Goal: Task Accomplishment & Management: Manage account settings

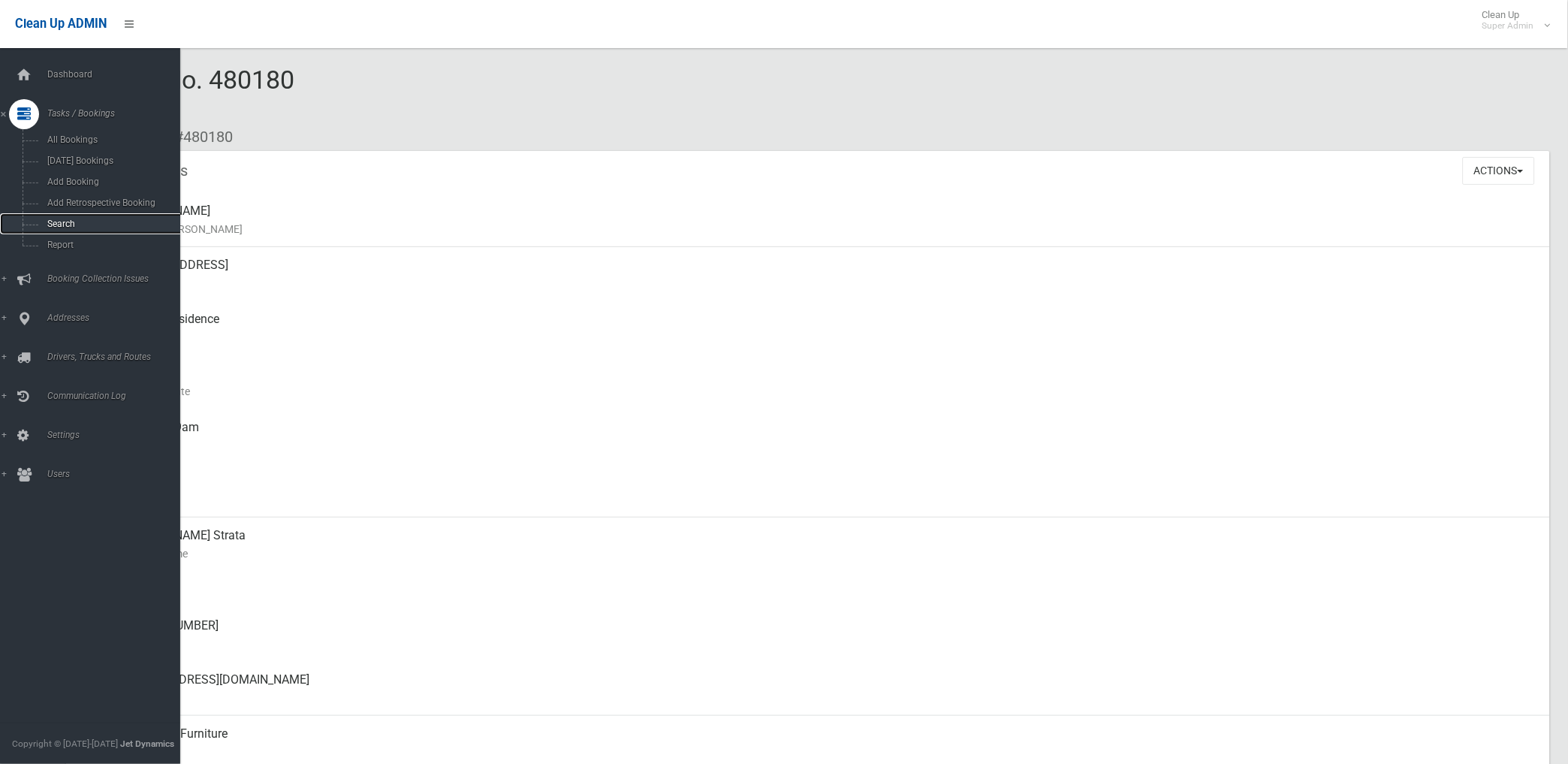
click at [67, 224] on span "Search" at bounding box center [111, 223] width 137 height 11
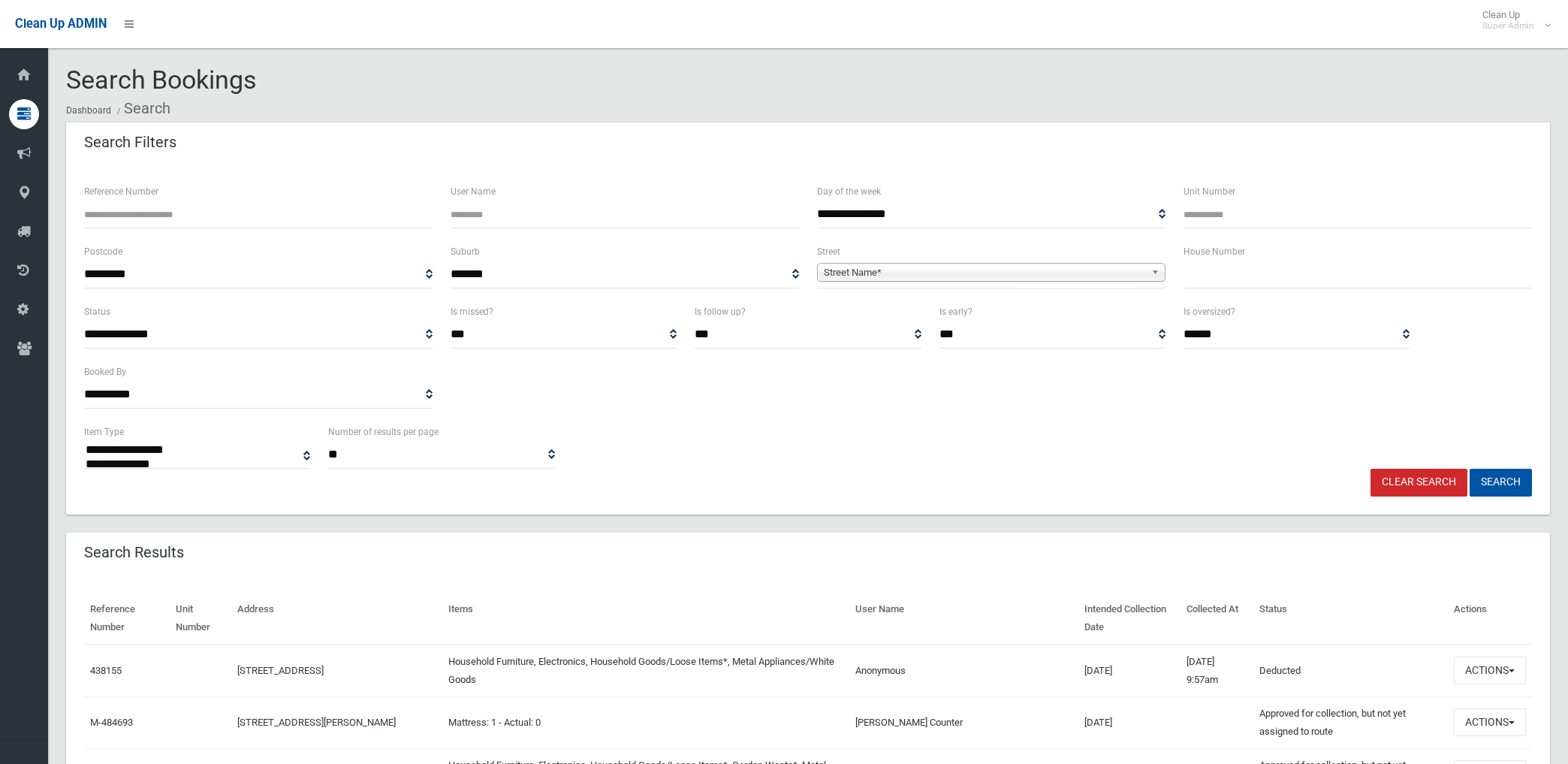
select select
click at [187, 213] on input "Reference Number" at bounding box center [258, 214] width 348 height 28
type input "******"
click at [1469, 469] on button "Search" at bounding box center [1500, 483] width 62 height 28
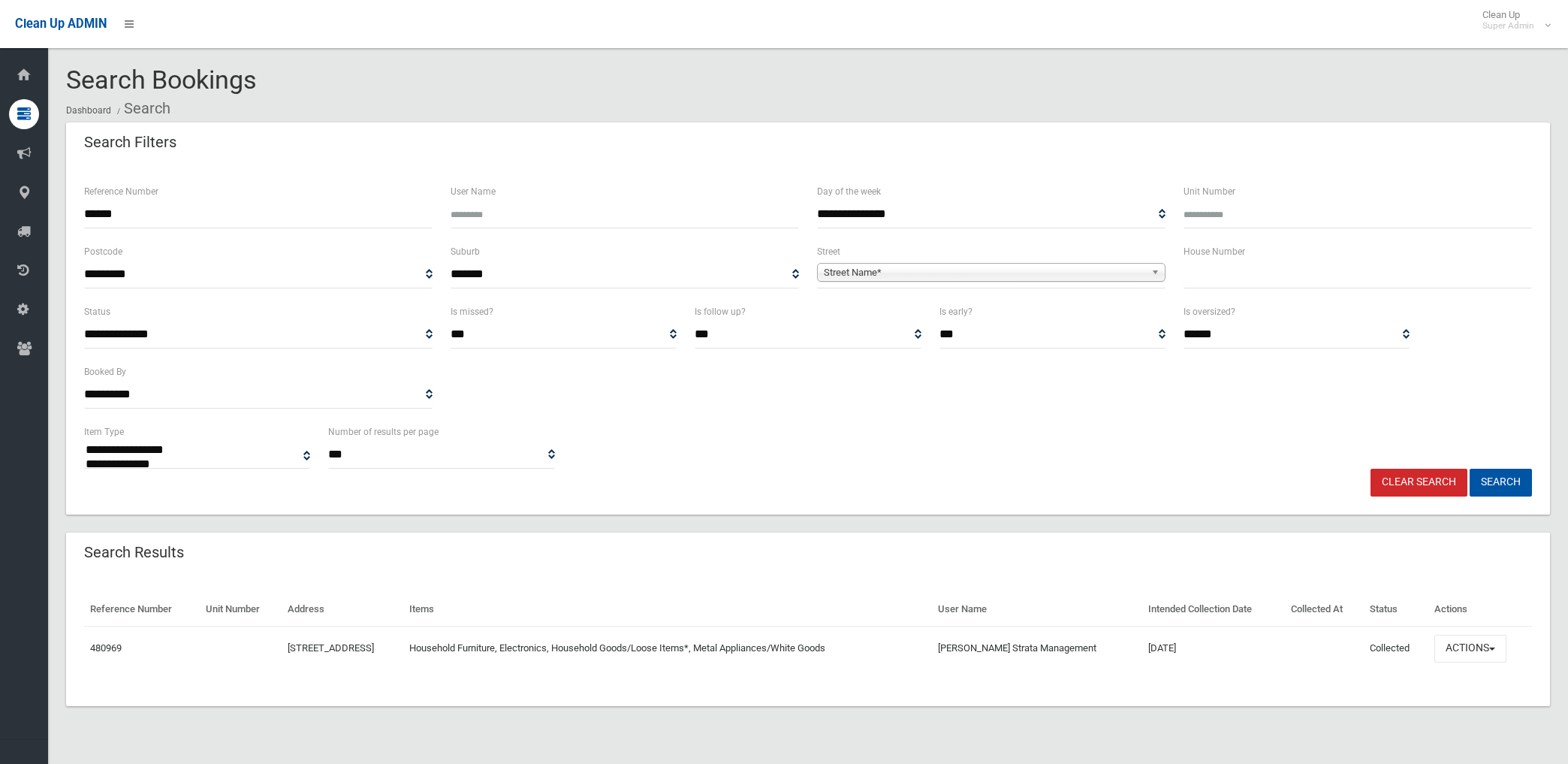
select select
click at [1475, 650] on button "Actions" at bounding box center [1469, 649] width 72 height 28
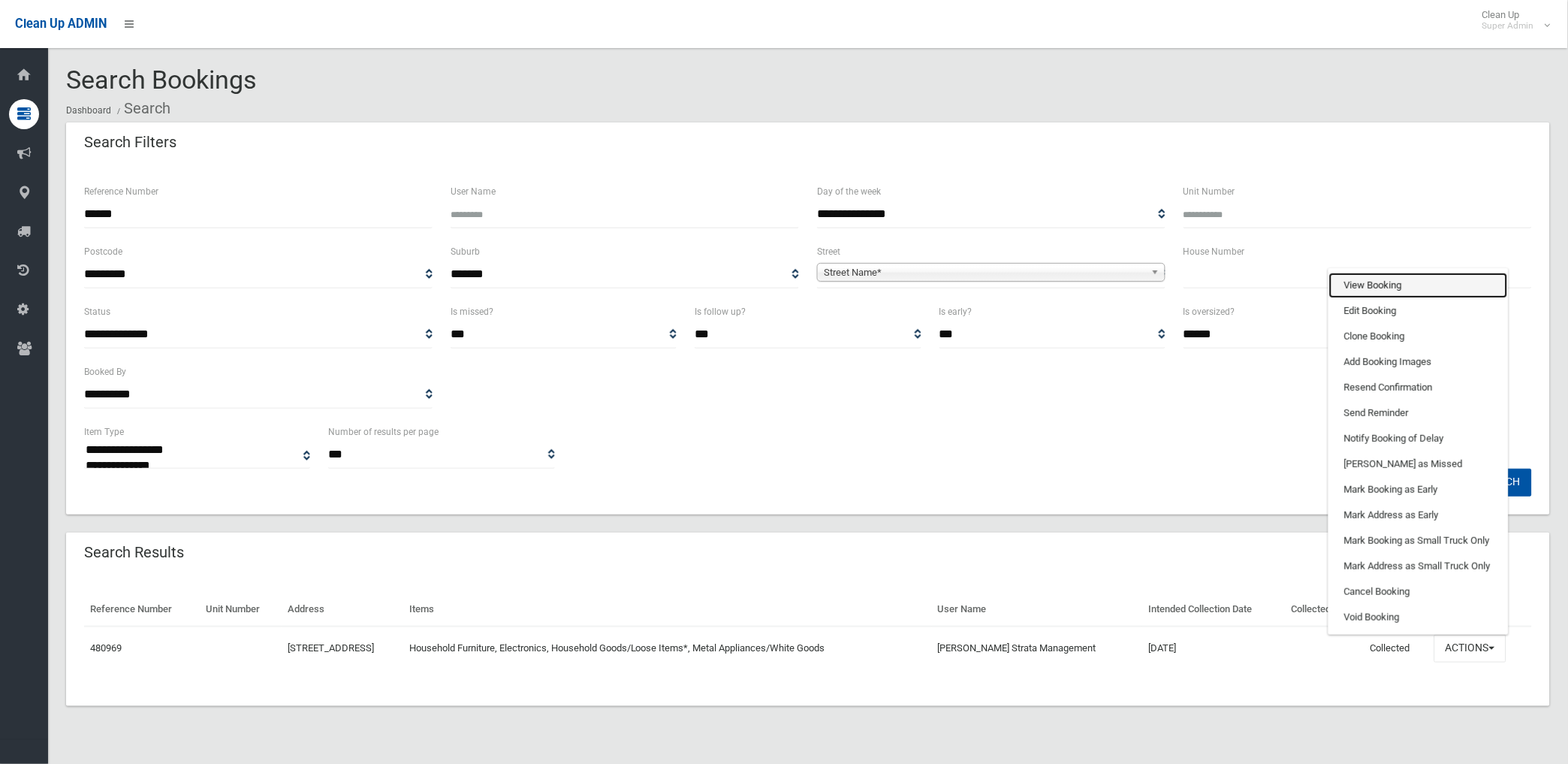
click at [1385, 281] on link "View Booking" at bounding box center [1418, 285] width 179 height 26
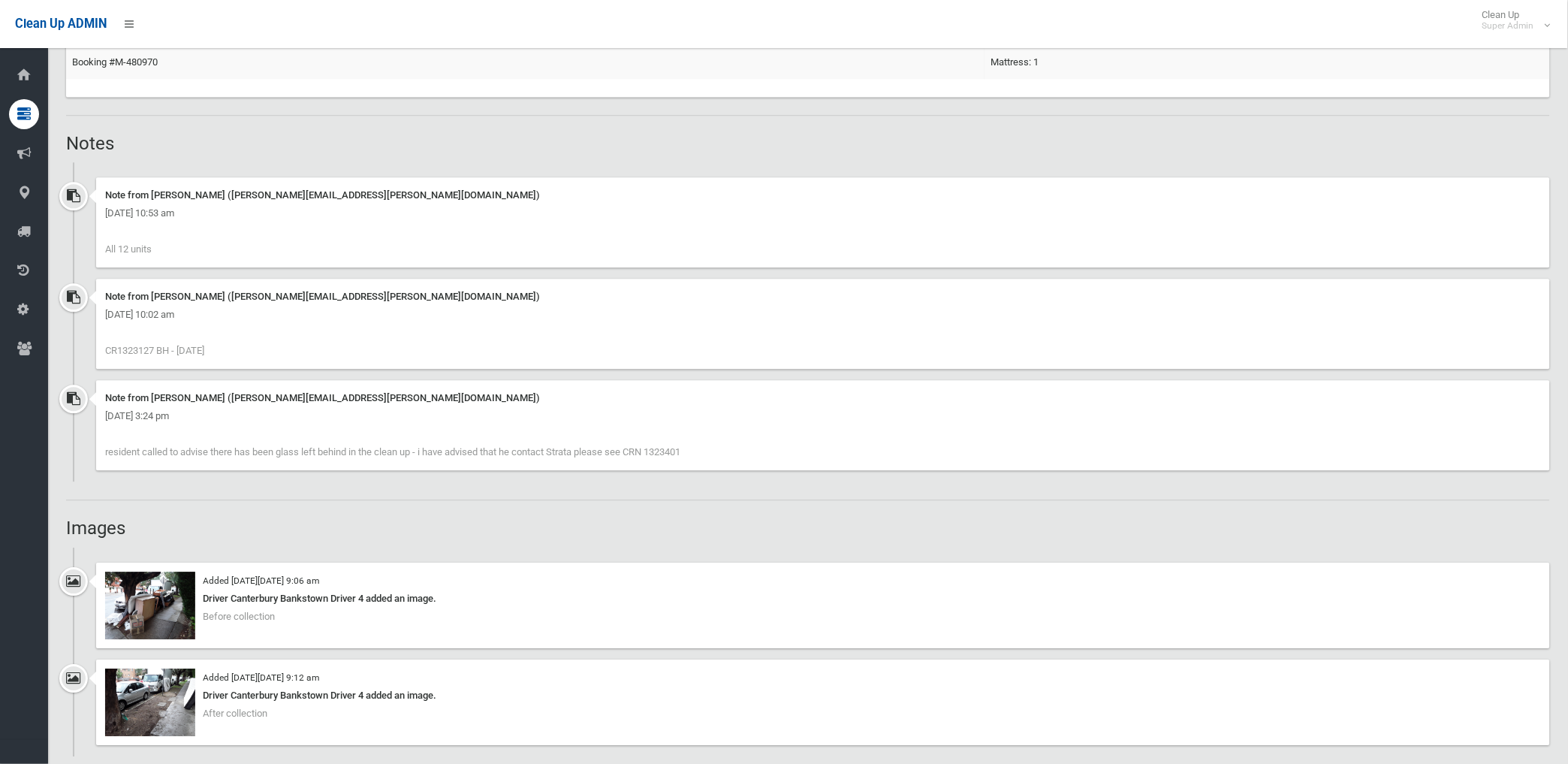
scroll to position [1335, 0]
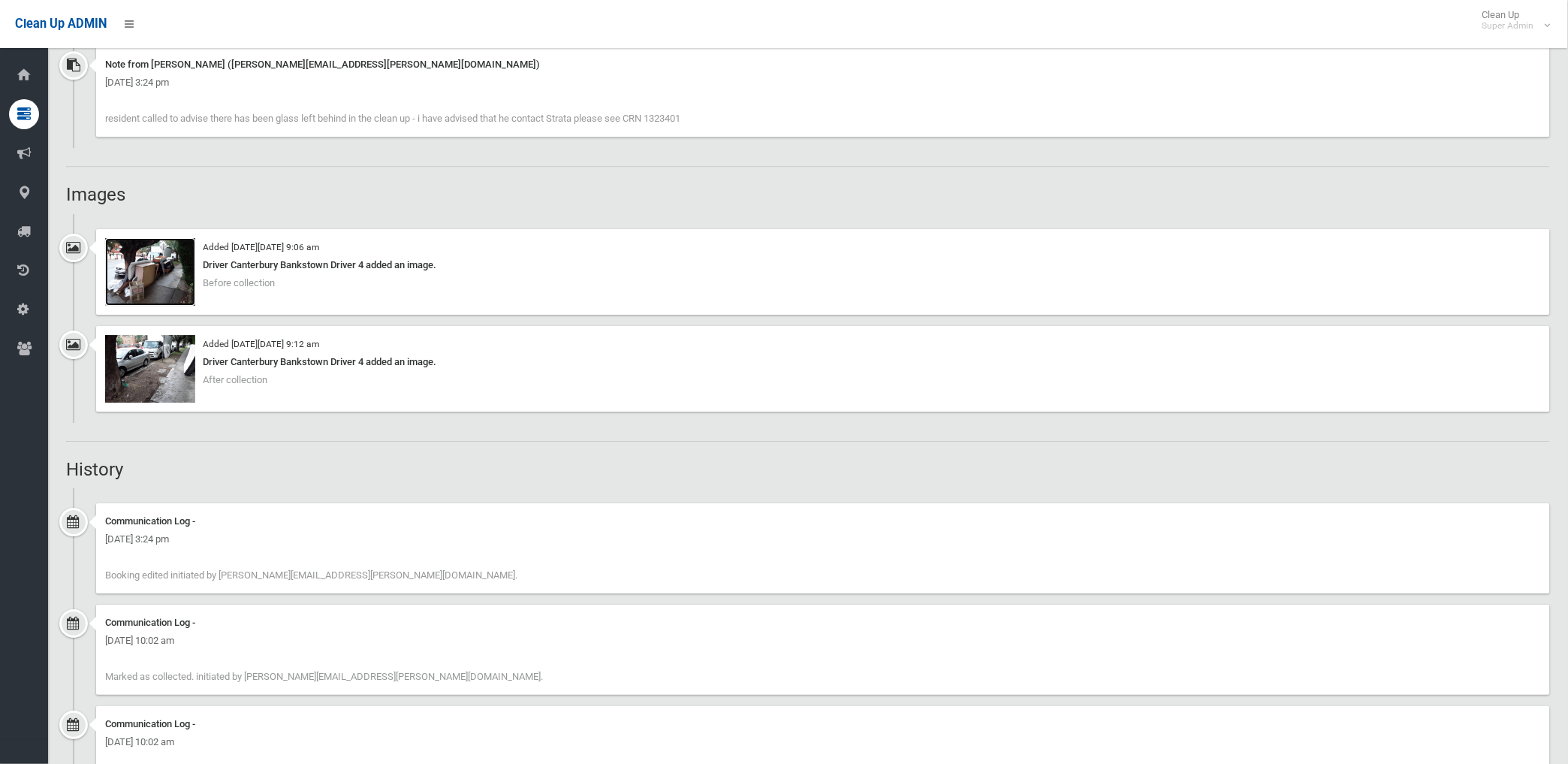
click at [168, 281] on img at bounding box center [150, 271] width 90 height 67
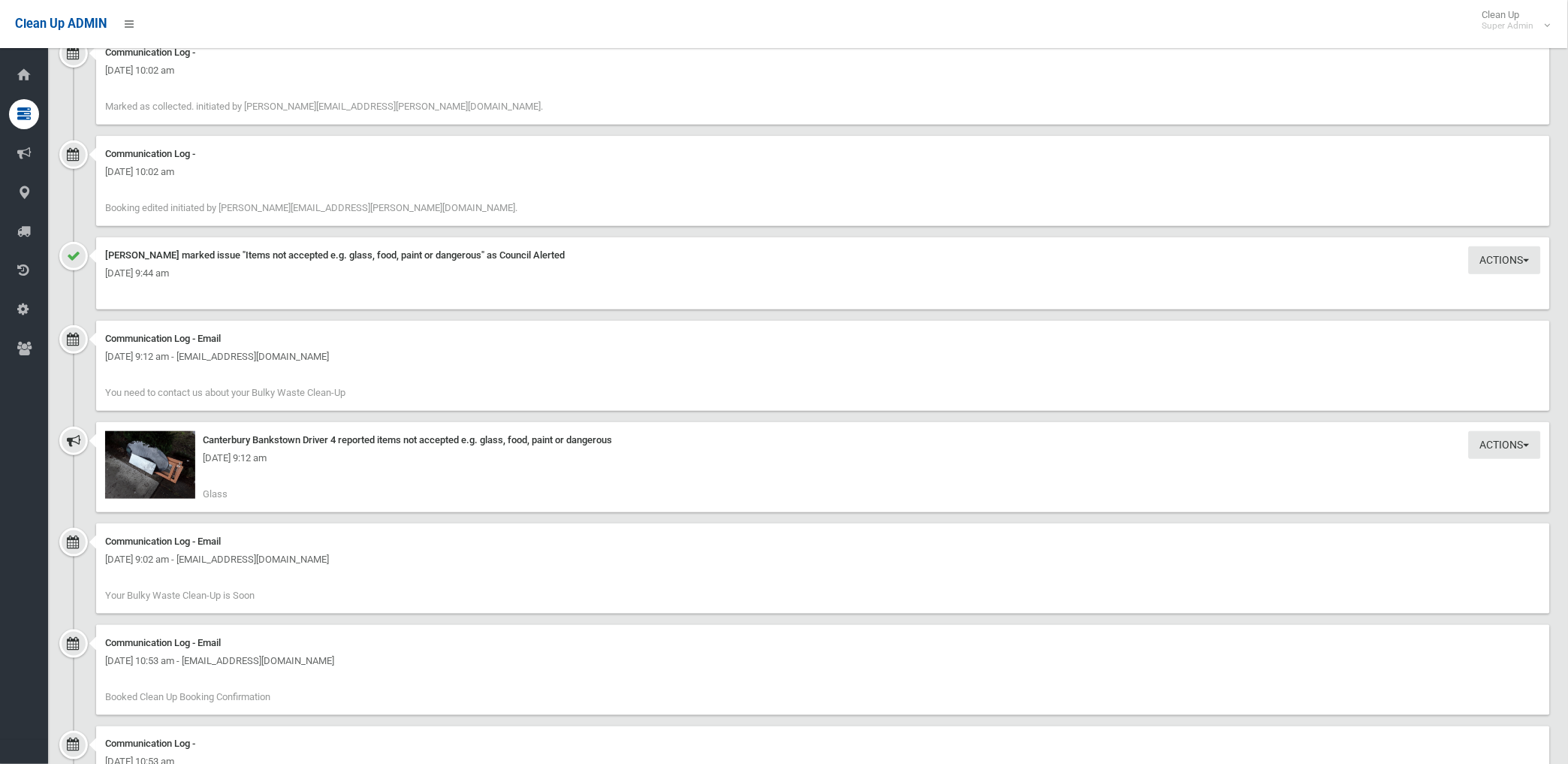
scroll to position [1995, 0]
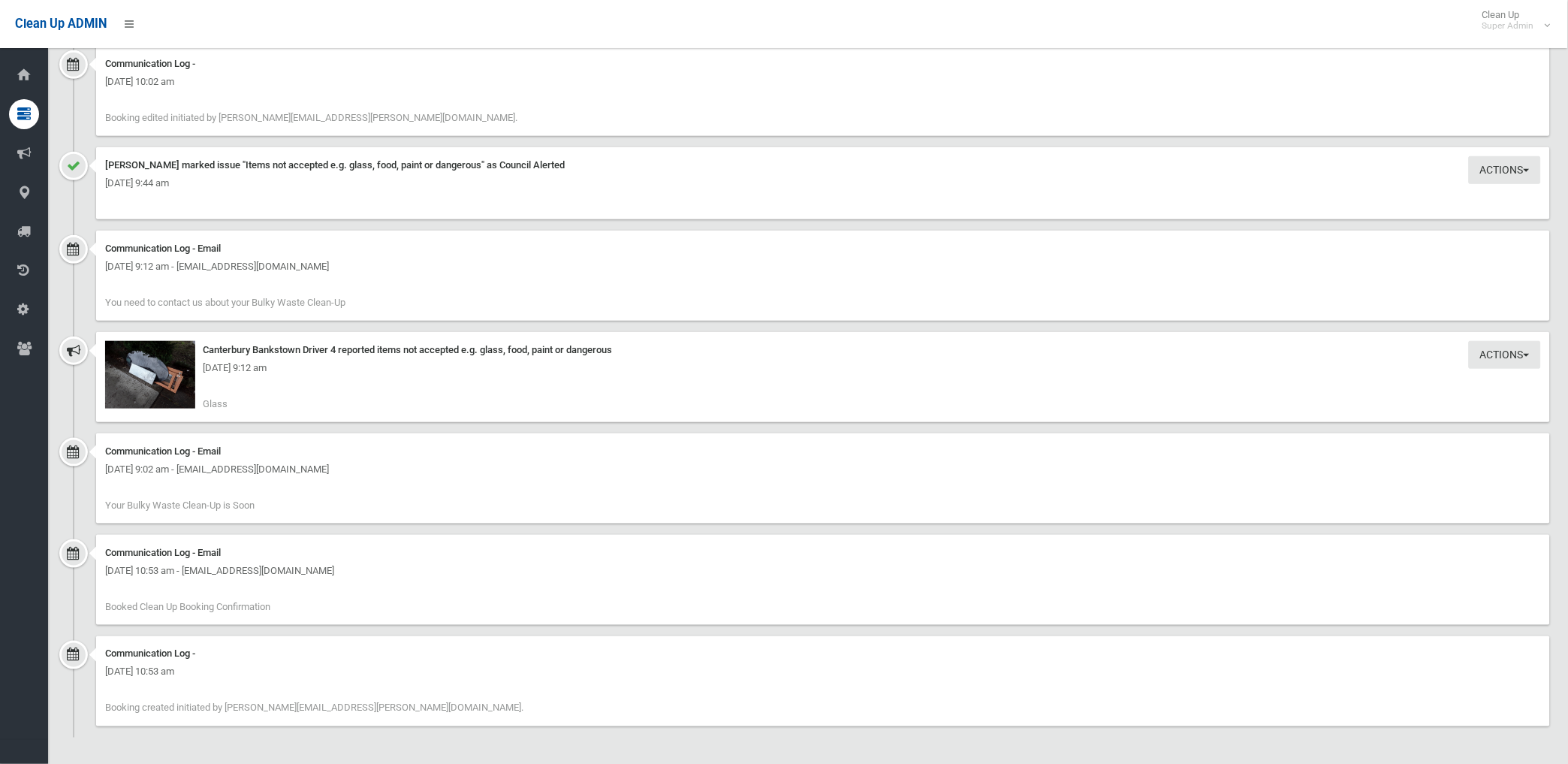
click at [125, 366] on div "Wednesday 10th September 2025 - 9:12 am" at bounding box center [823, 368] width 1436 height 18
click at [135, 371] on div "Wednesday 10th September 2025 - 9:12 am" at bounding box center [823, 368] width 1436 height 18
click at [184, 389] on img at bounding box center [150, 374] width 90 height 67
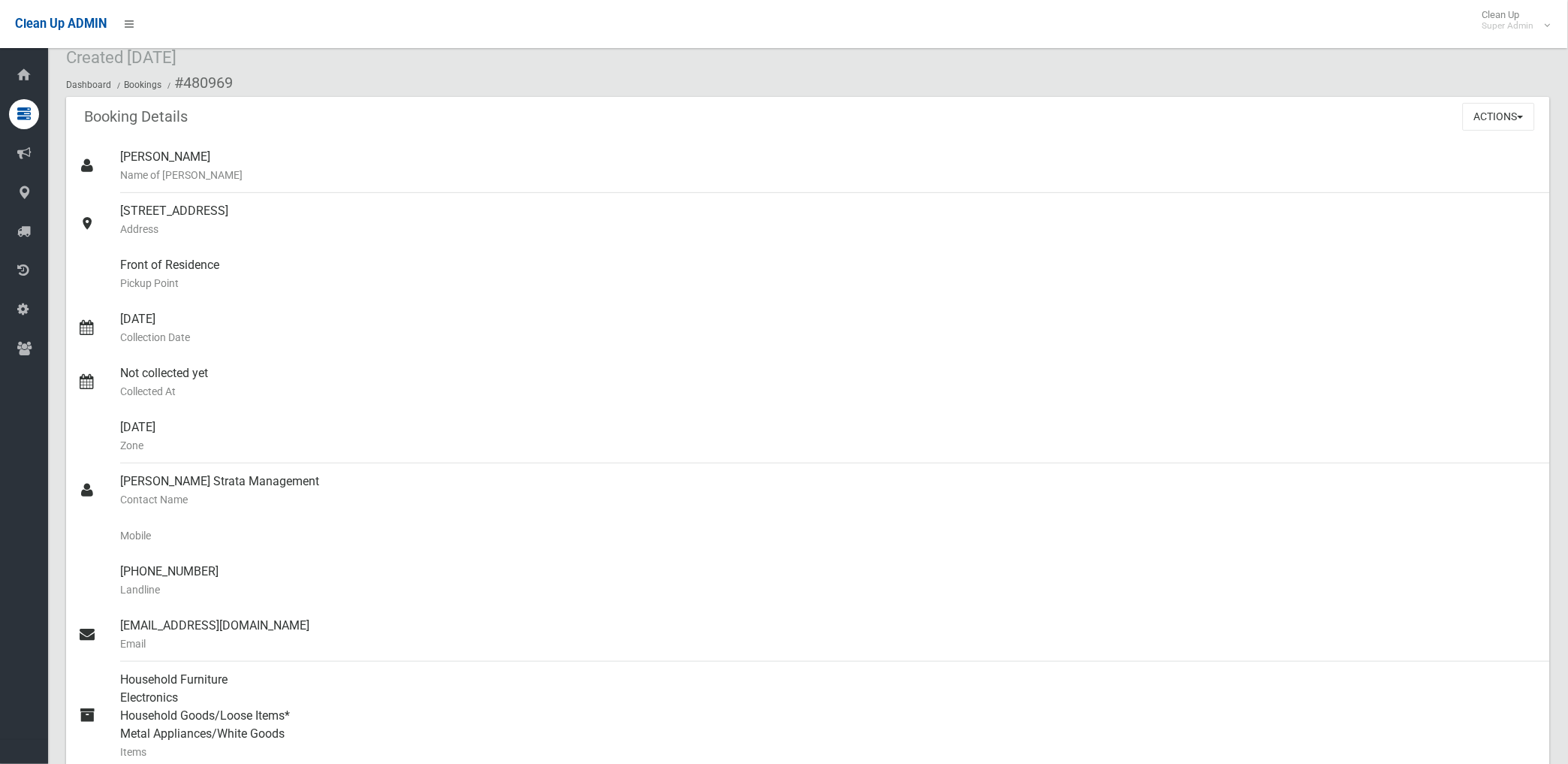
scroll to position [0, 0]
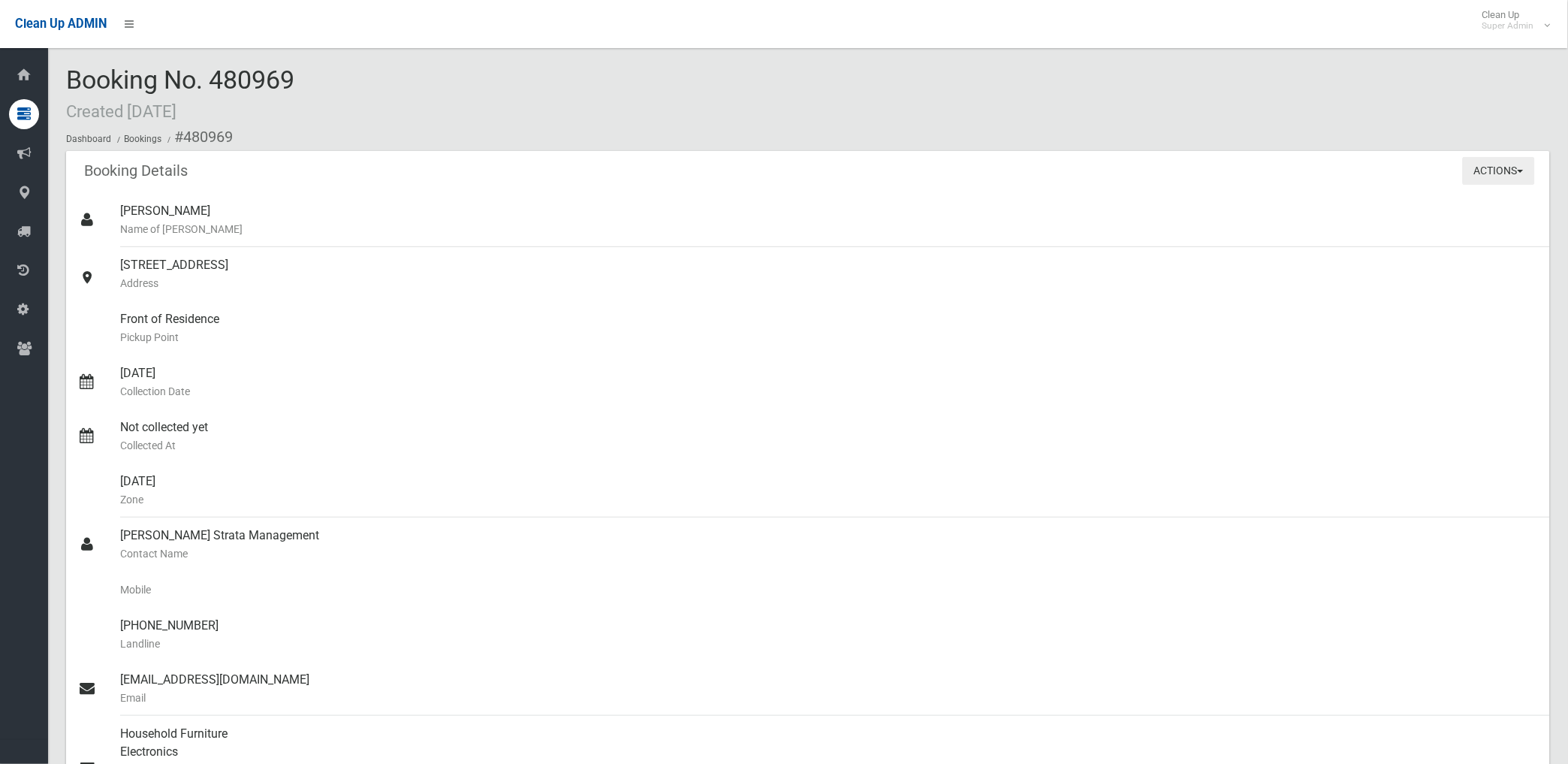
click at [1481, 164] on button "Actions" at bounding box center [1498, 171] width 72 height 28
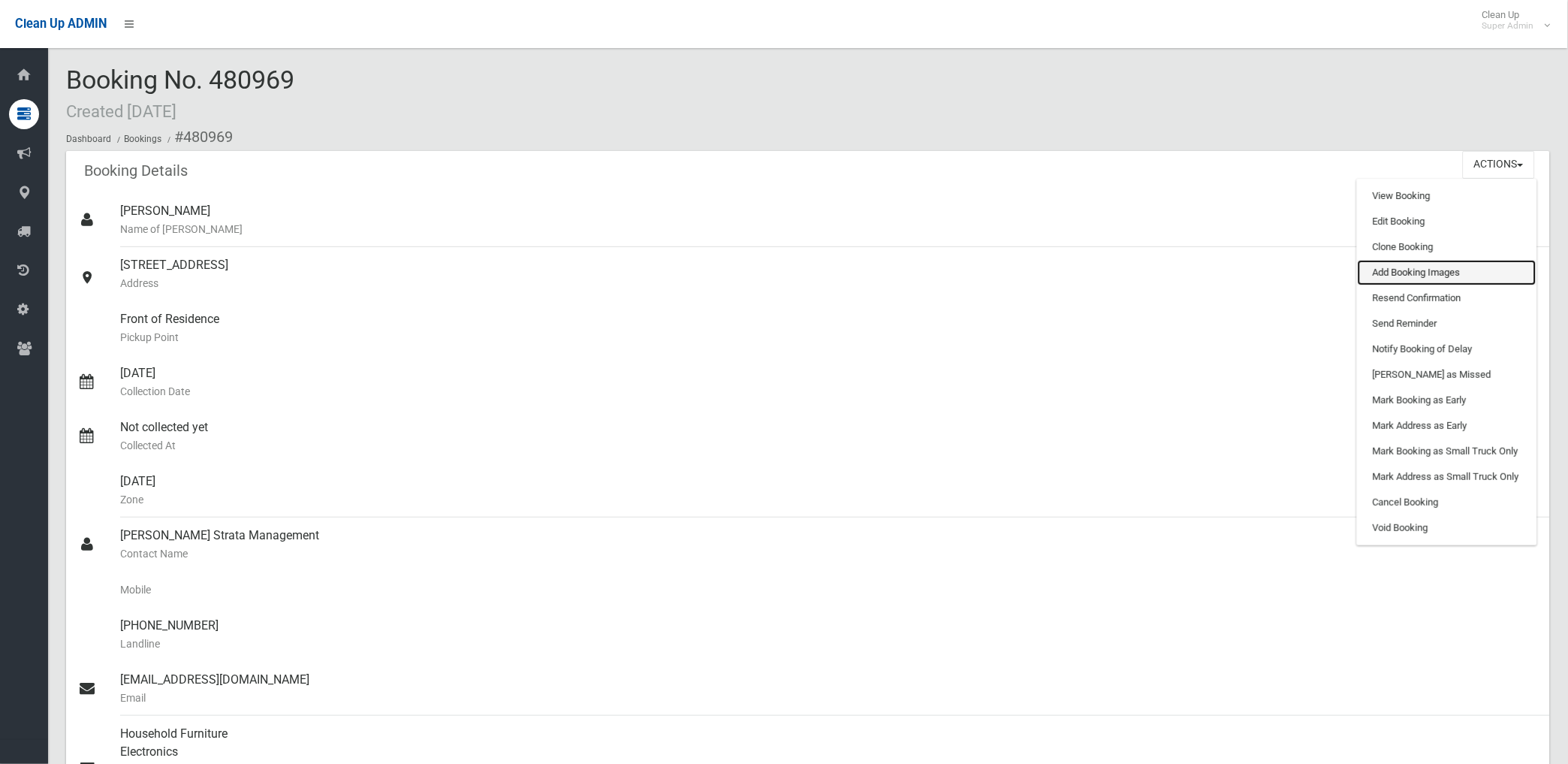
click at [1402, 274] on link "Add Booking Images" at bounding box center [1446, 272] width 179 height 26
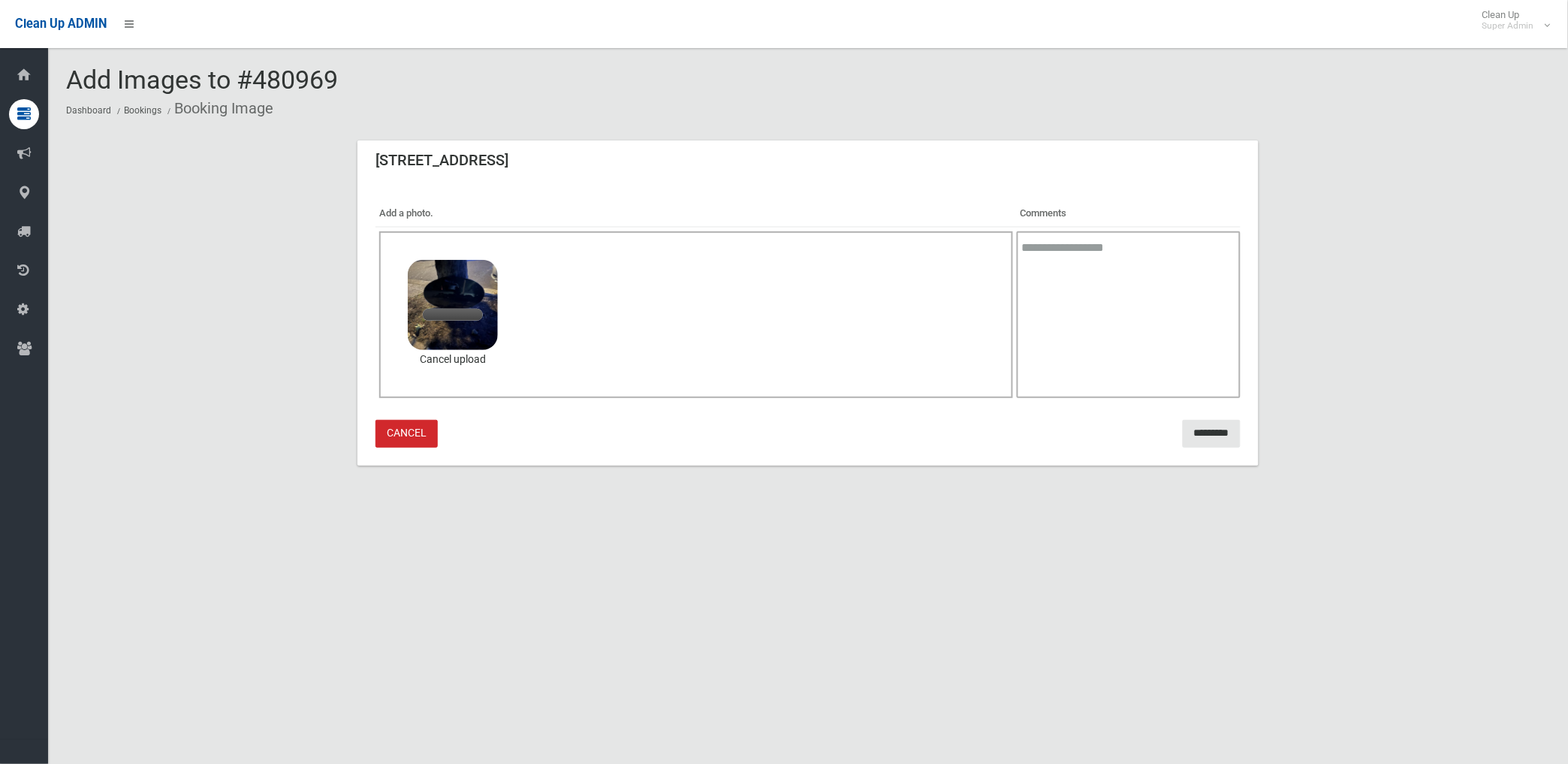
click at [1053, 277] on textarea at bounding box center [1128, 314] width 224 height 167
type textarea "**********"
click at [1188, 428] on input "*********" at bounding box center [1211, 433] width 58 height 28
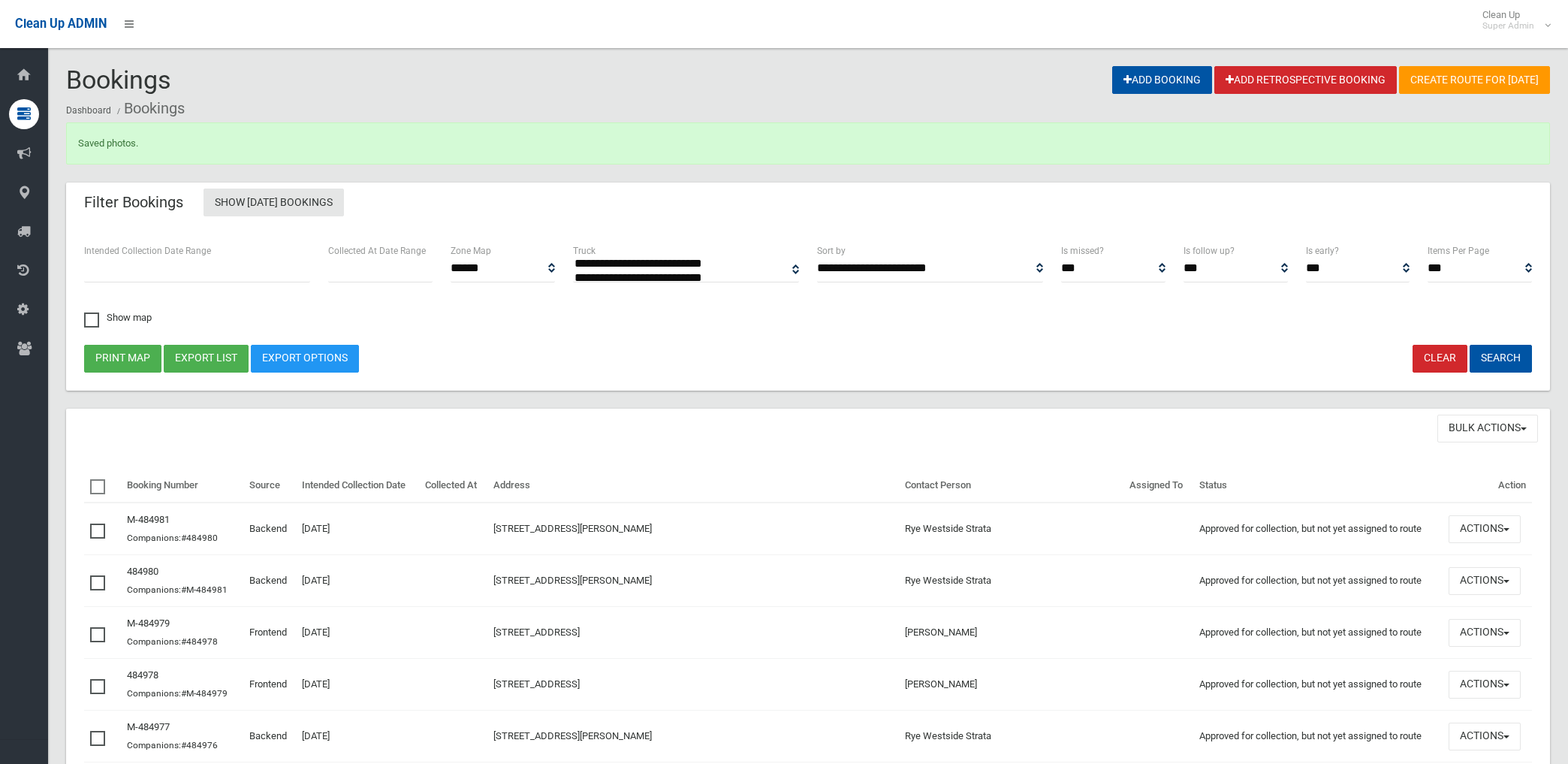
select select
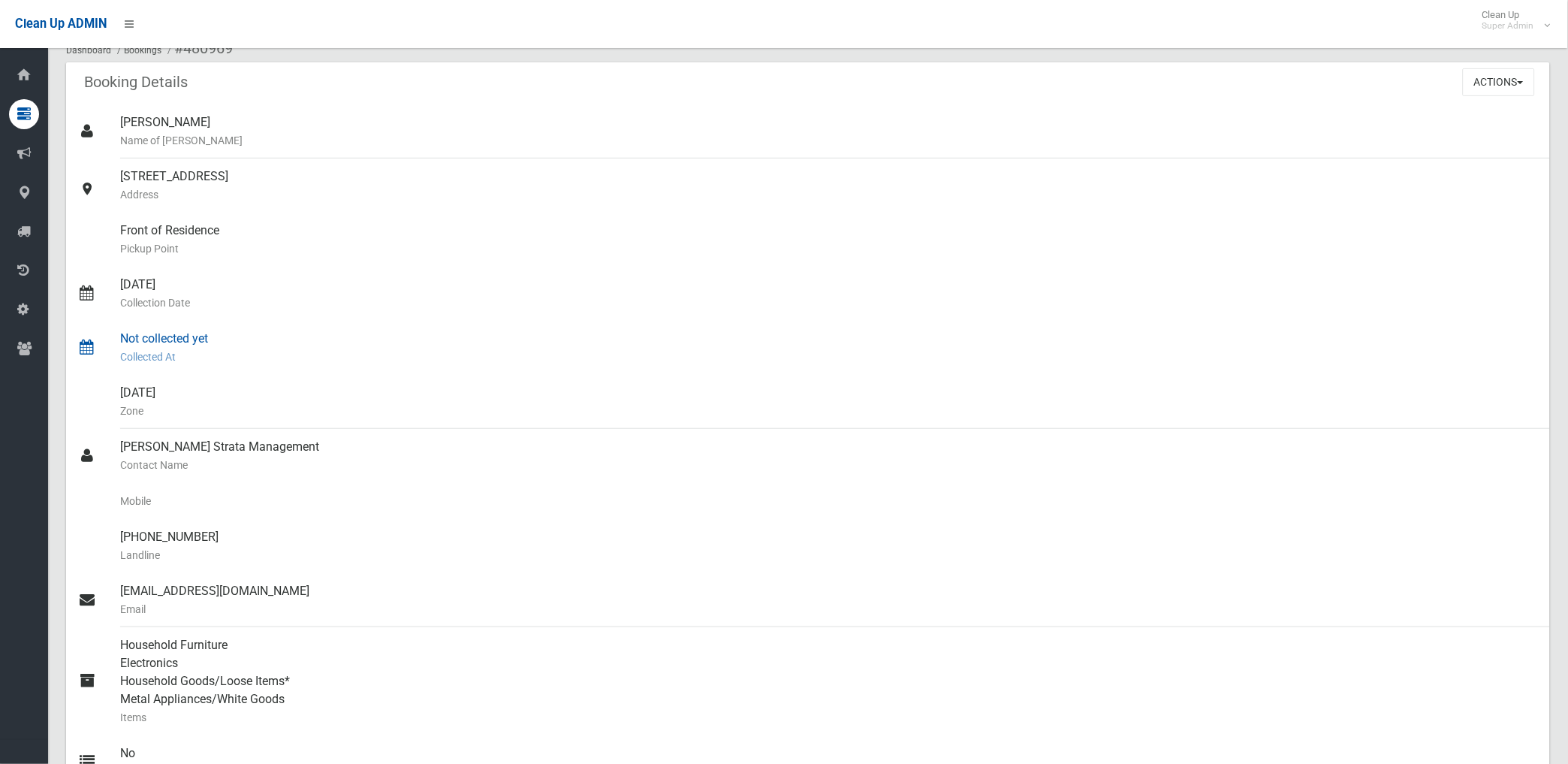
scroll to position [167, 0]
